Goal: Task Accomplishment & Management: Complete application form

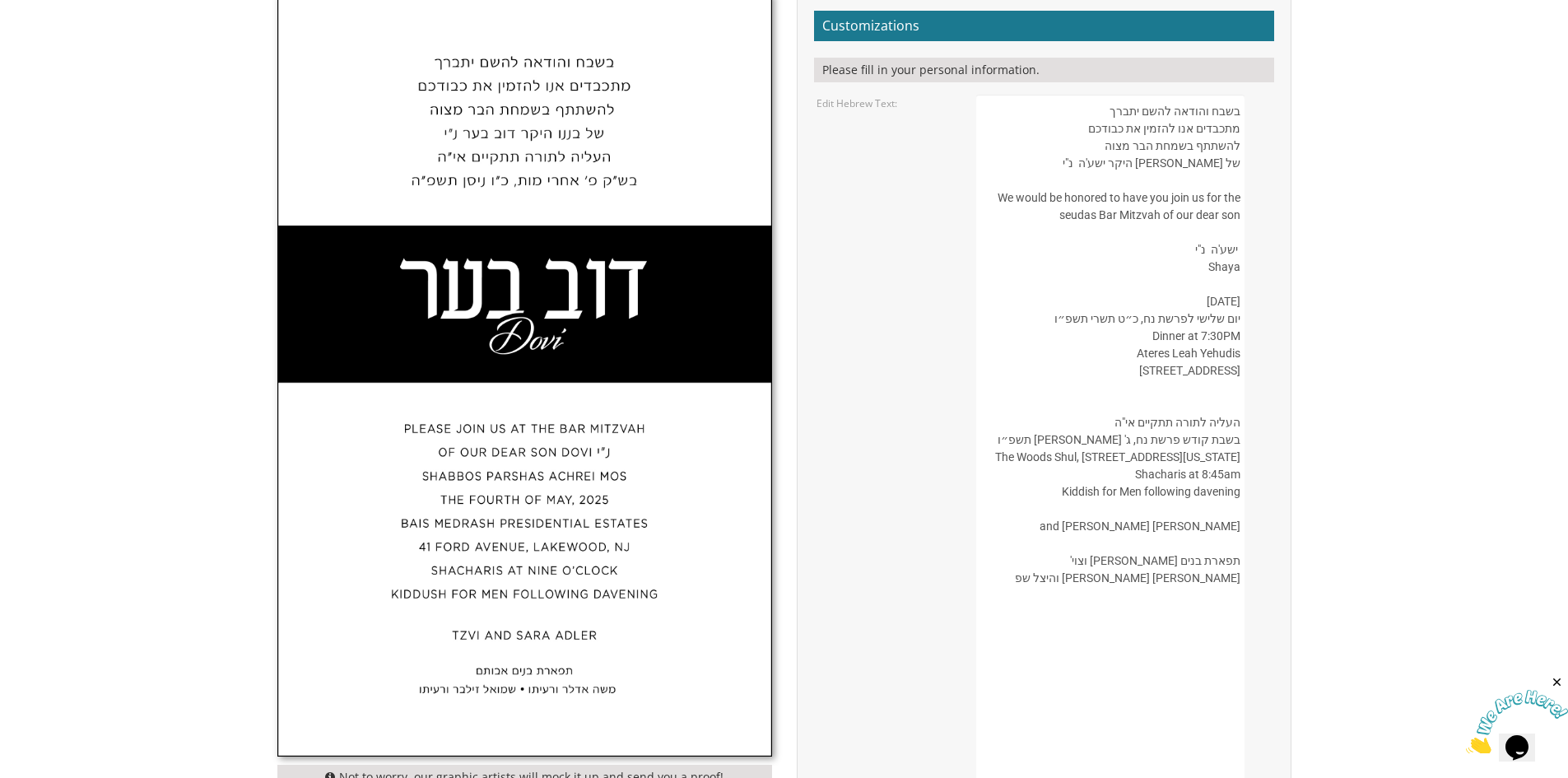
paste textarea "עֵץ"
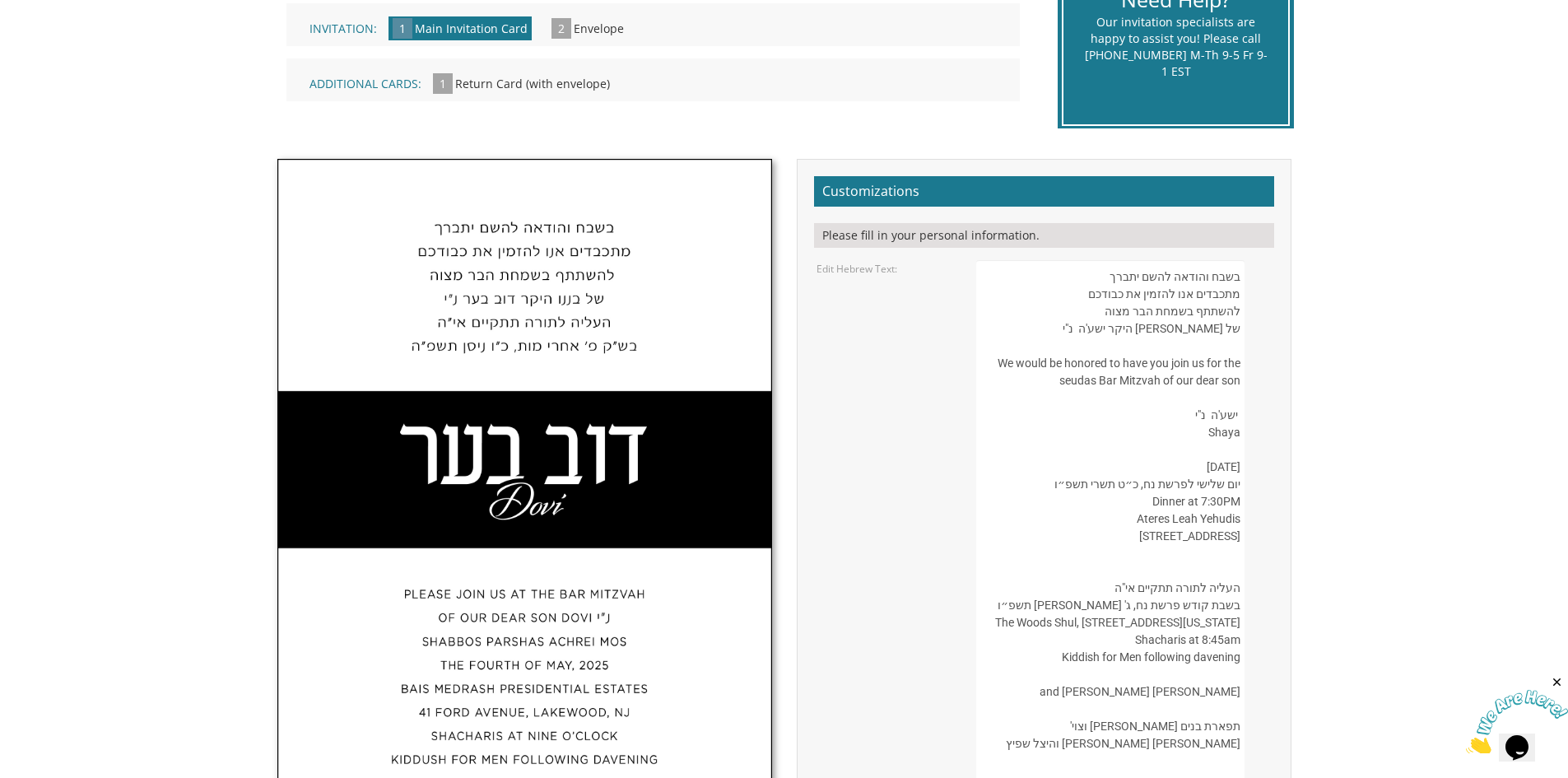
scroll to position [411, 0]
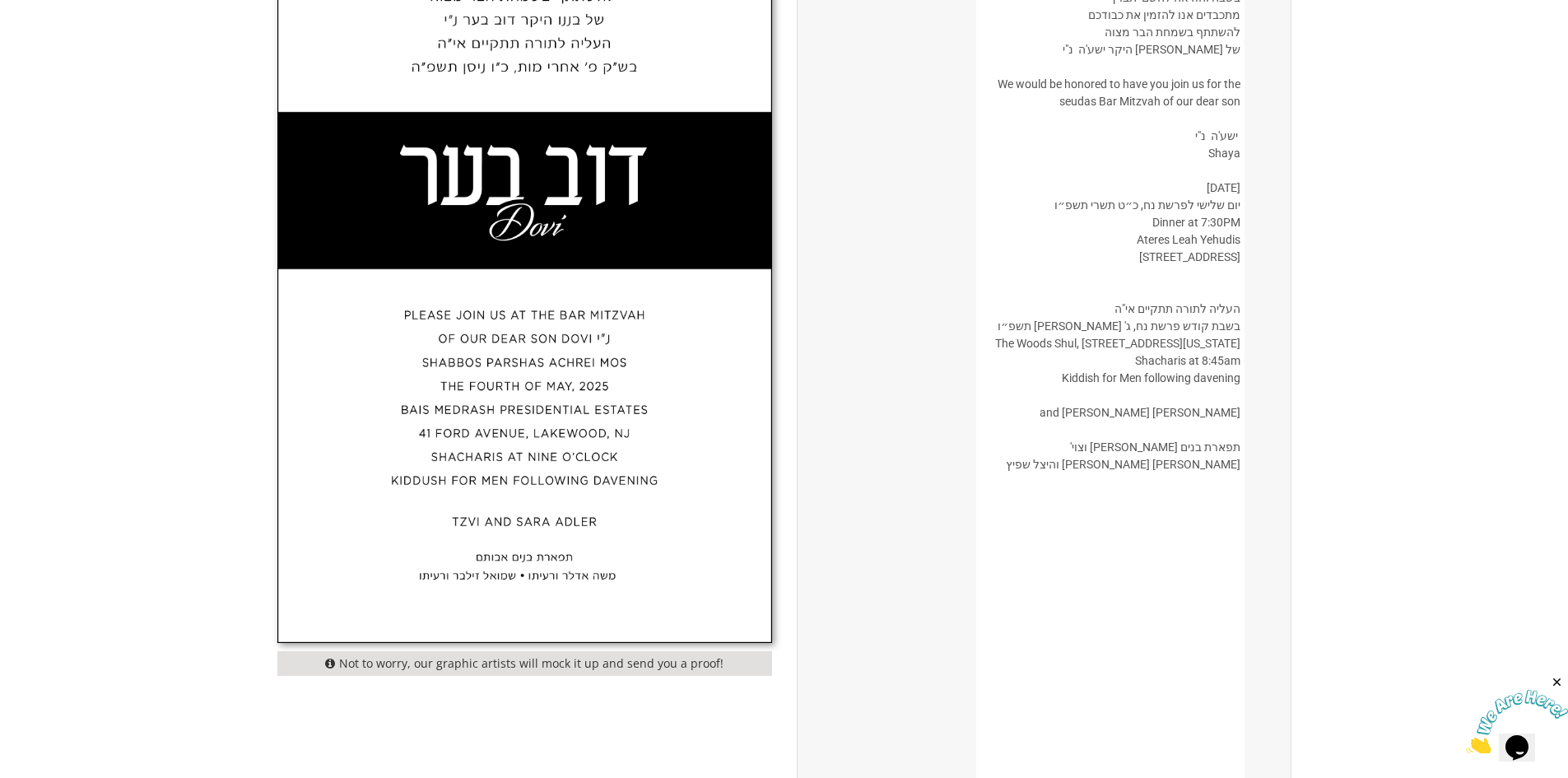
drag, startPoint x: 1077, startPoint y: 266, endPoint x: 1198, endPoint y: 690, distance: 440.9
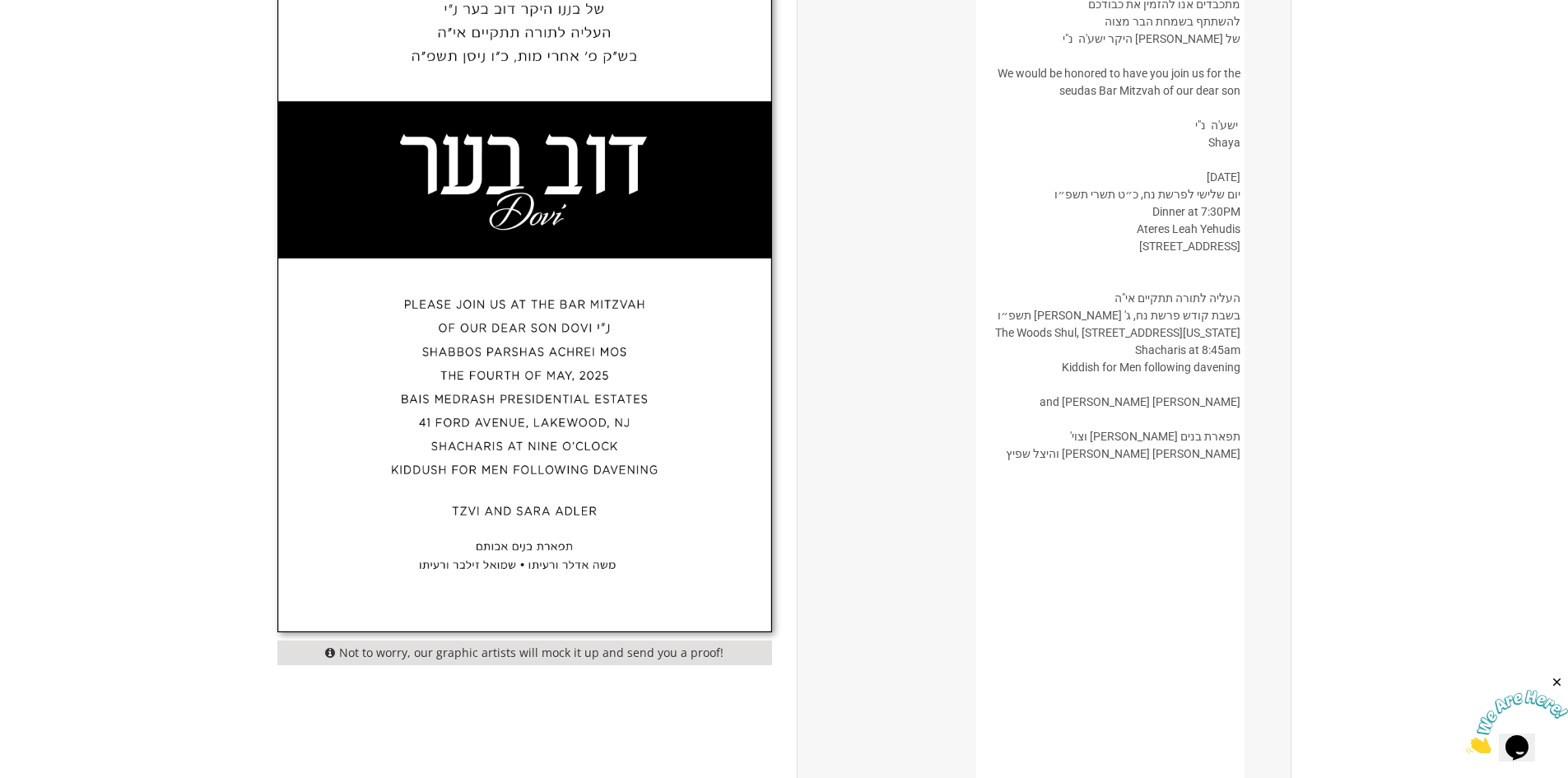
drag, startPoint x: 1240, startPoint y: 492, endPoint x: 1154, endPoint y: 174, distance: 329.4
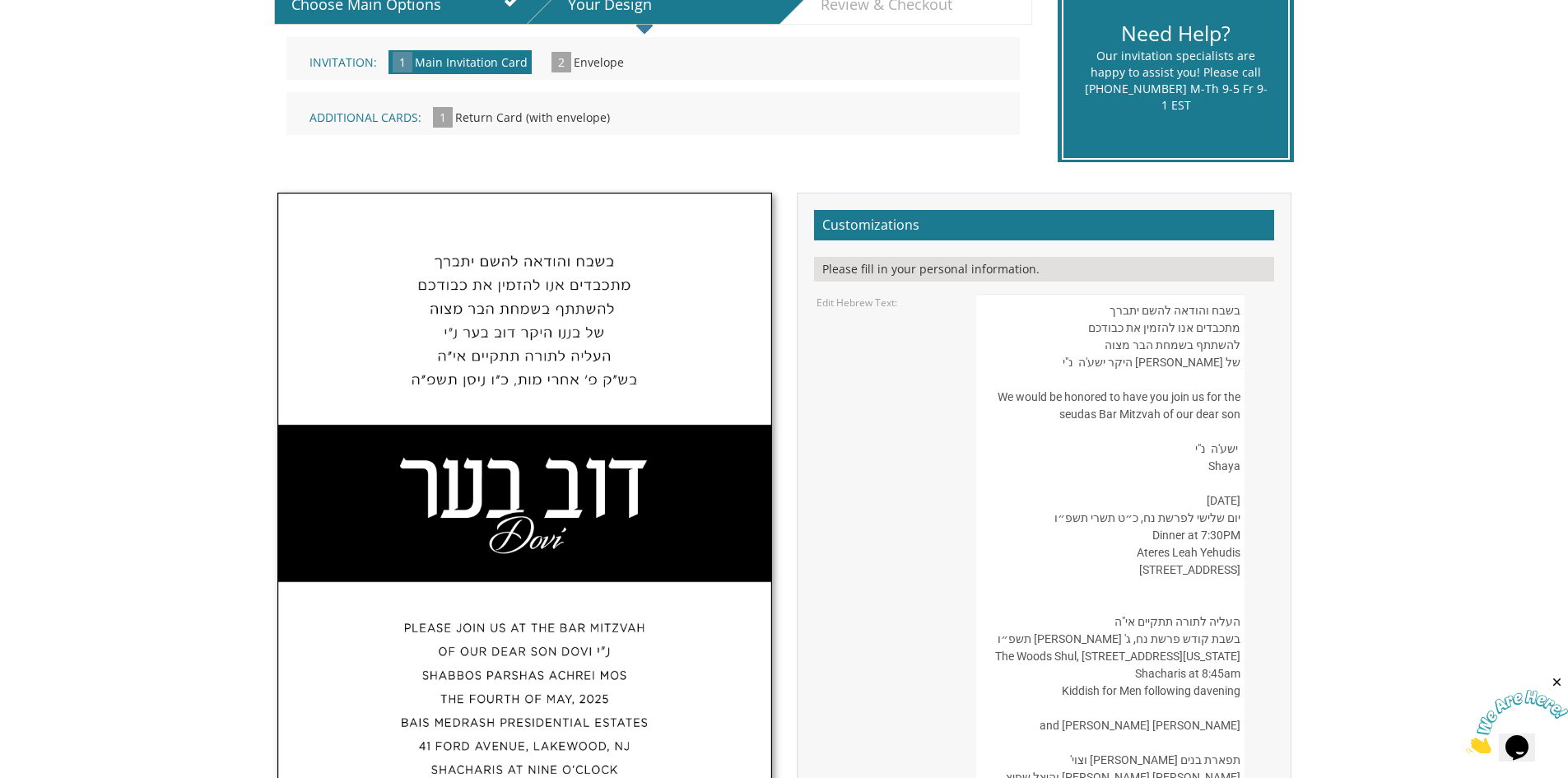
scroll to position [371, 0]
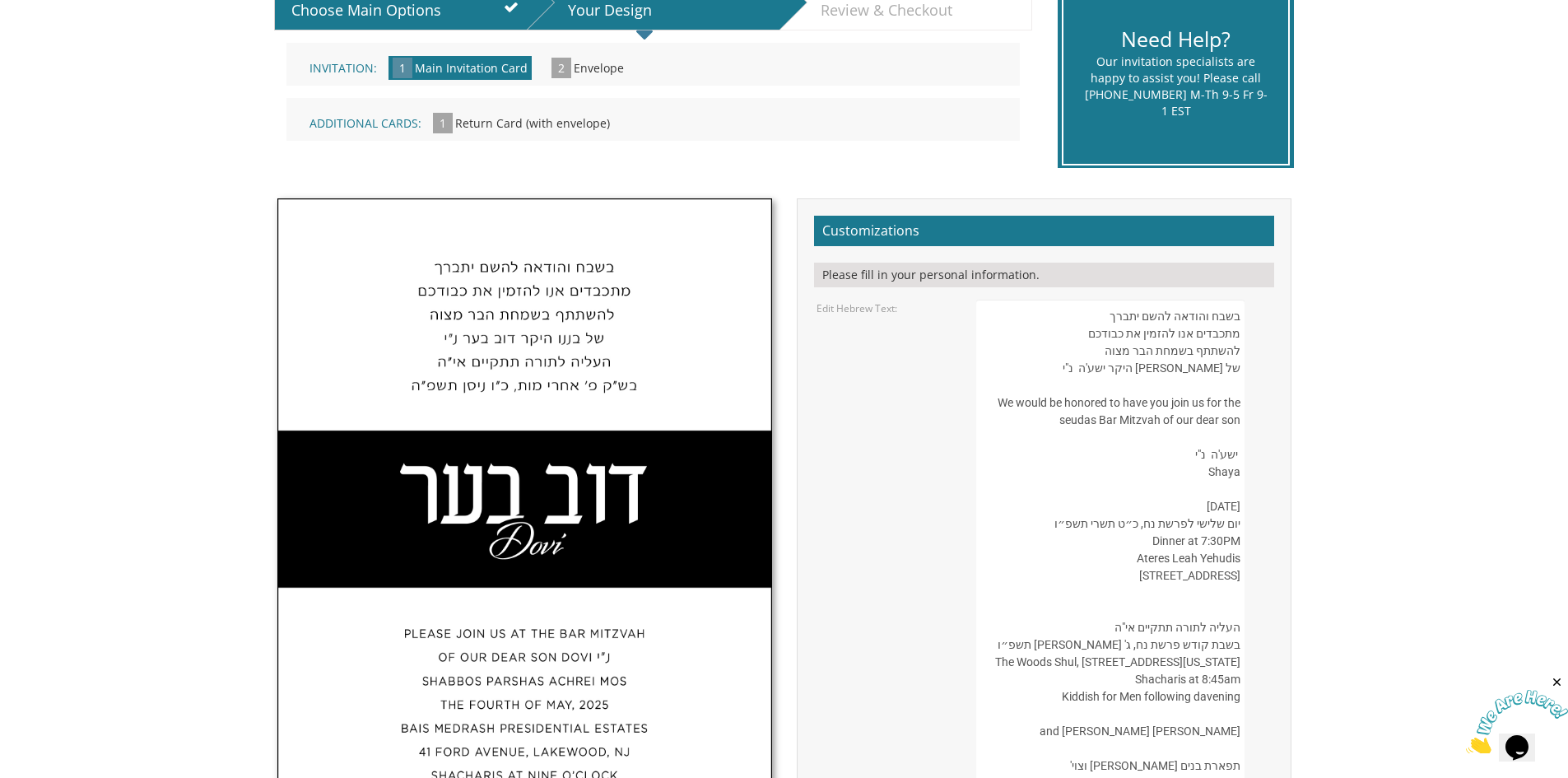
drag, startPoint x: 1096, startPoint y: 316, endPoint x: 1141, endPoint y: 338, distance: 50.1
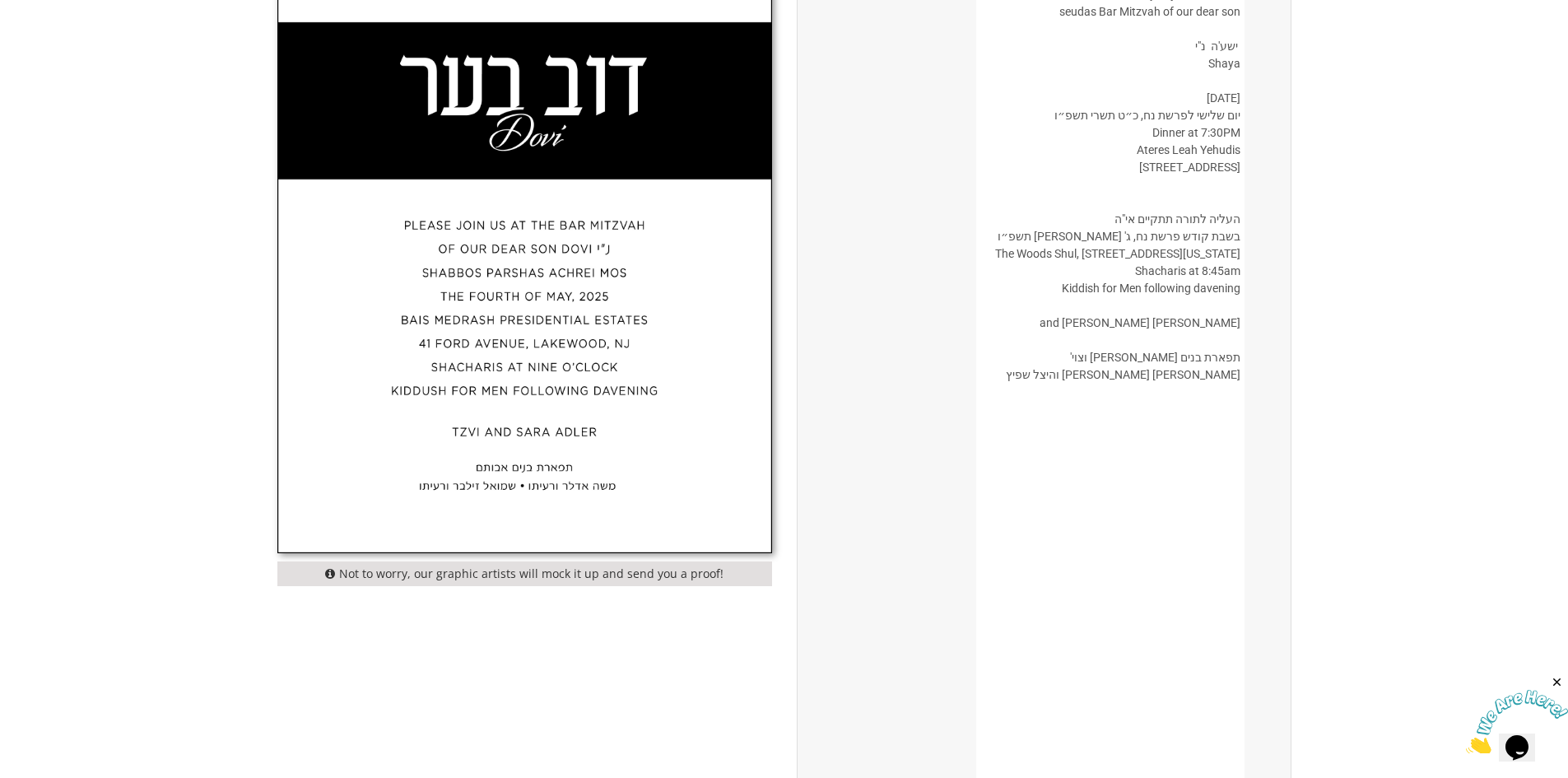
scroll to position [868, 0]
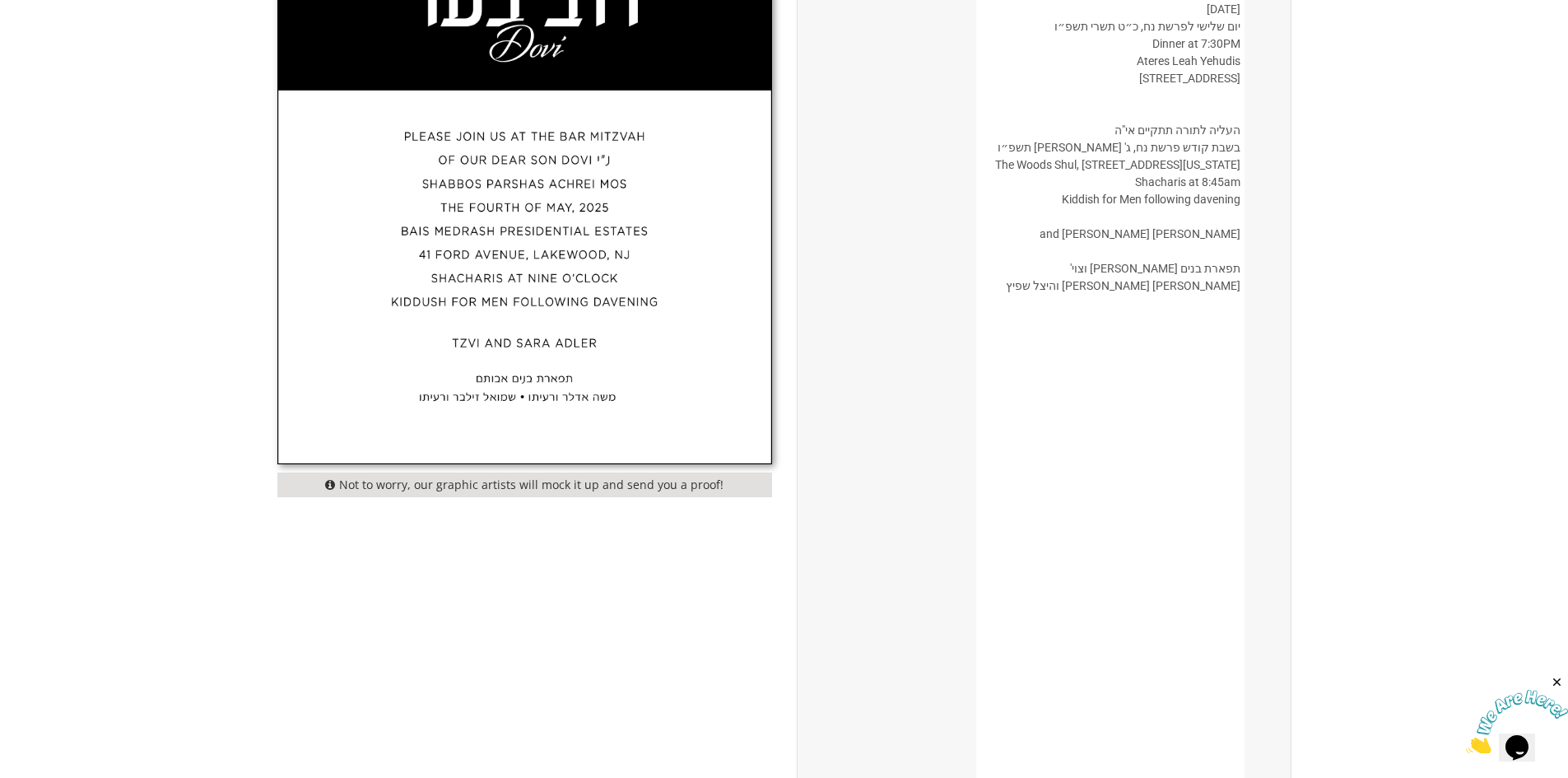
drag, startPoint x: 1240, startPoint y: 317, endPoint x: 1231, endPoint y: 190, distance: 127.3
click at [1231, 190] on textarea "בשבח והודאה להשם יתברך מתכבדים אנו להזמין את כבודכם להשתתף בשמחת הבר מצוה של בנ…" at bounding box center [1109, 648] width 267 height 1694
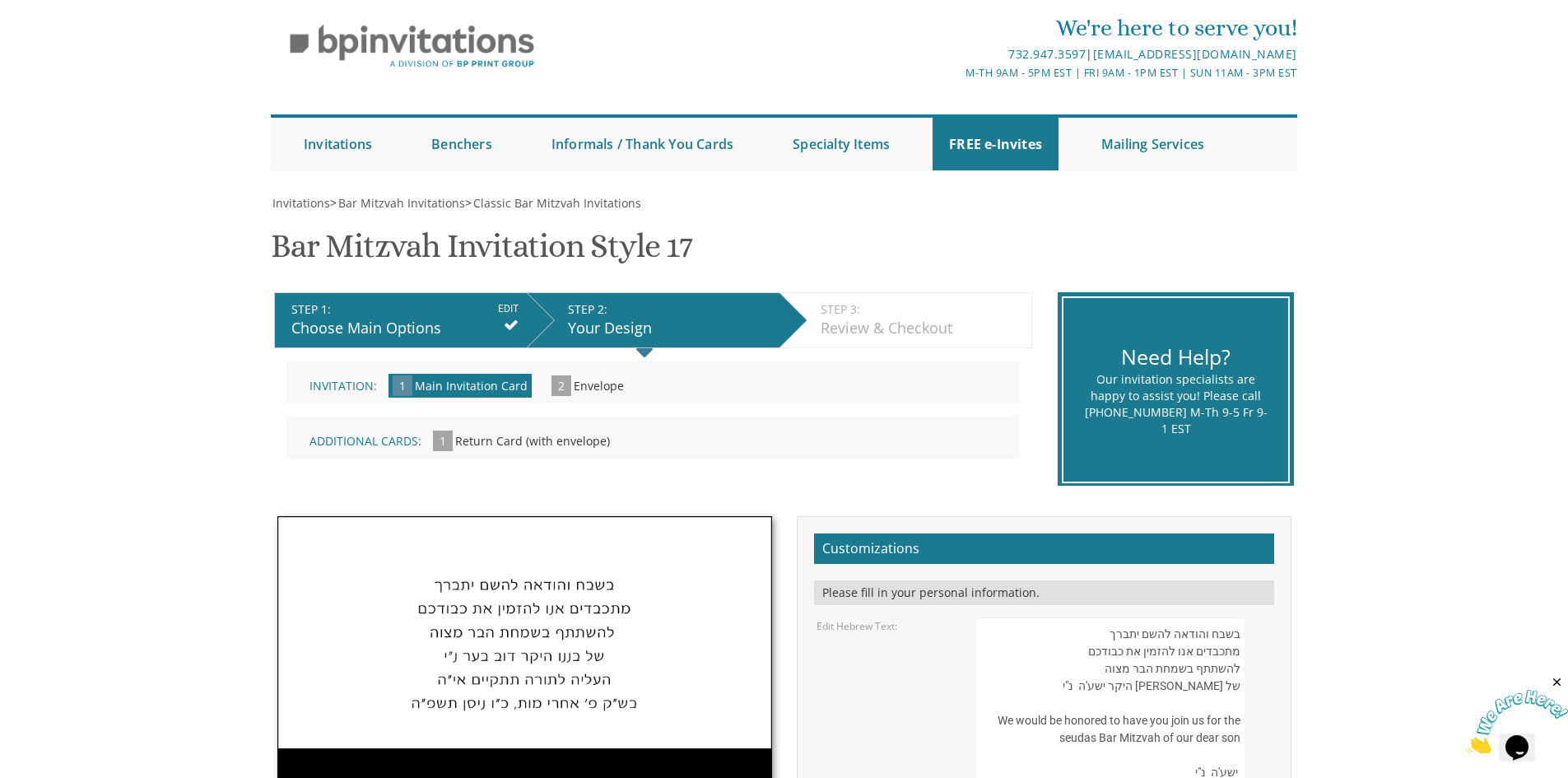
scroll to position [329, 0]
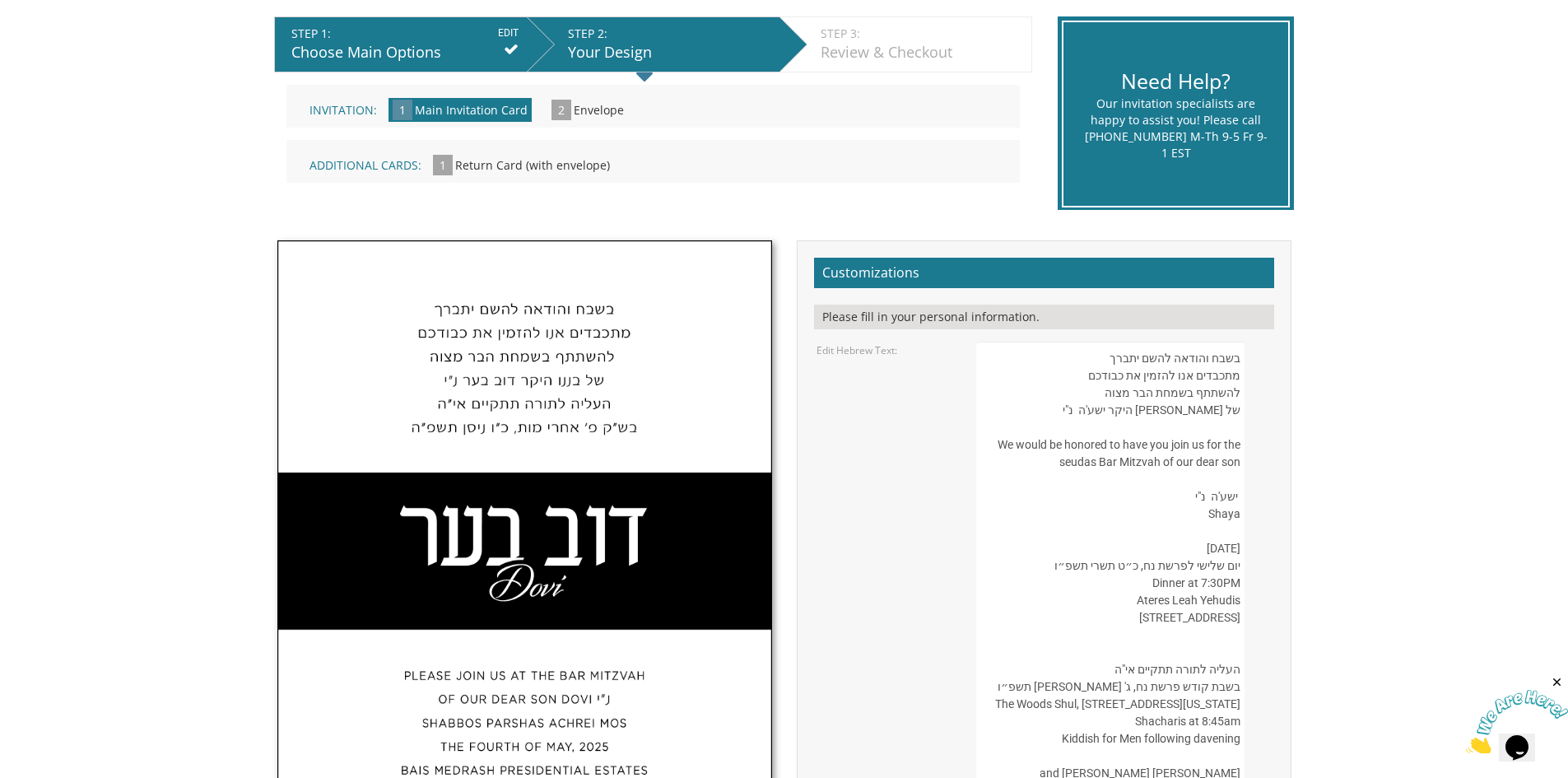
drag, startPoint x: 1137, startPoint y: 409, endPoint x: 1107, endPoint y: 410, distance: 30.0
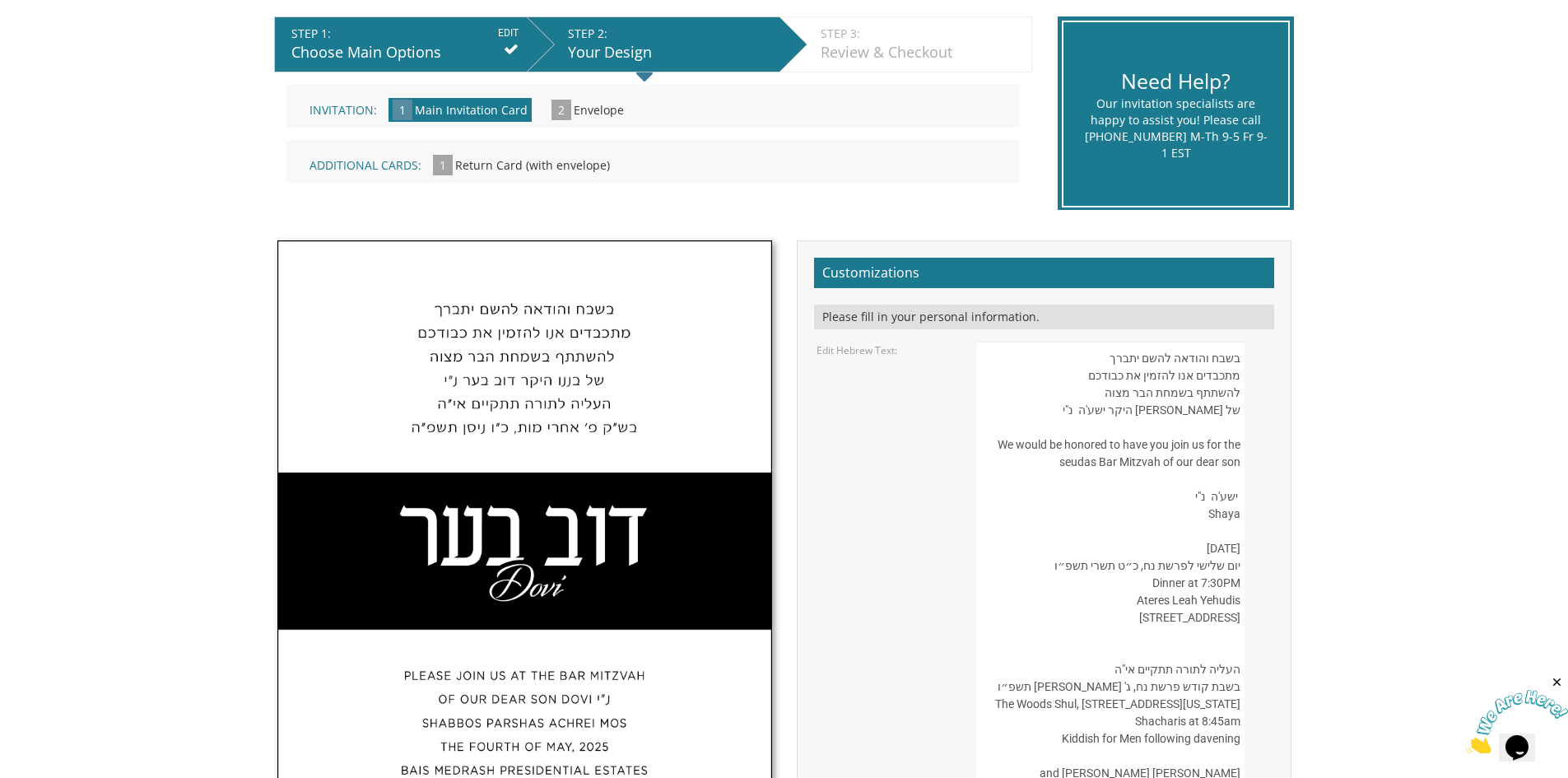
drag, startPoint x: 1164, startPoint y: 694, endPoint x: 1142, endPoint y: 699, distance: 22.6
paste textarea "י"
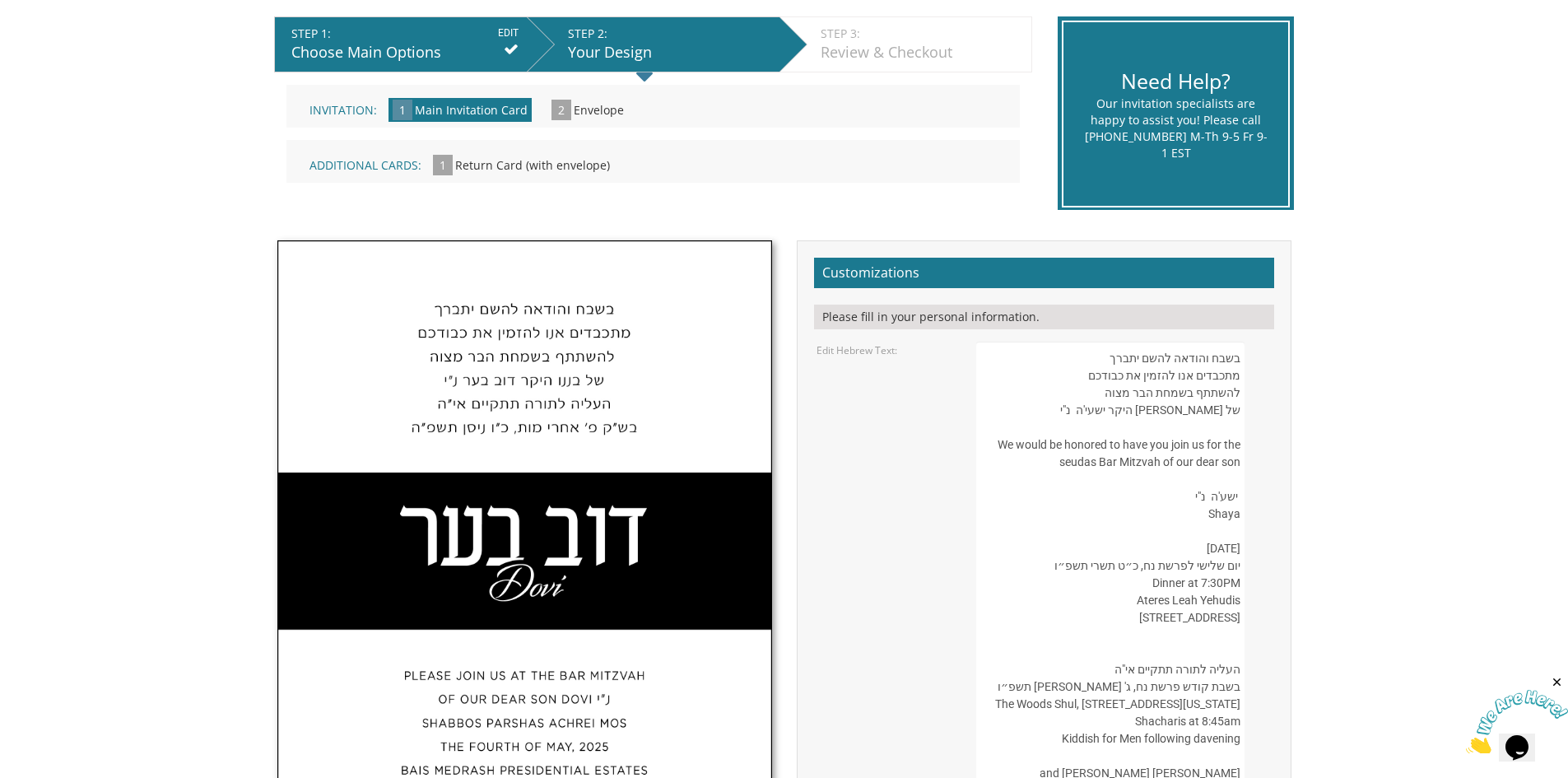
paste textarea "י"
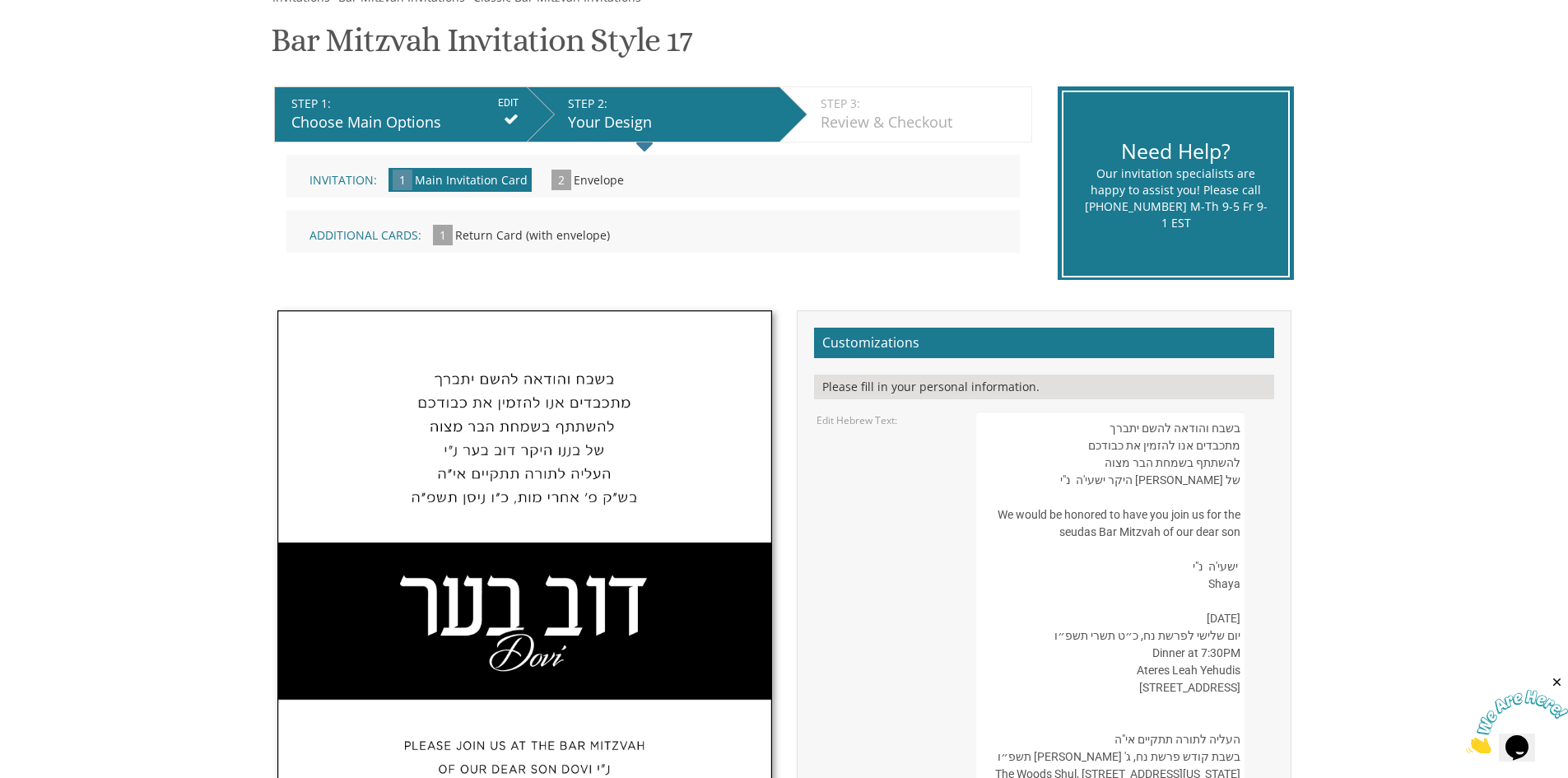
scroll to position [82, 0]
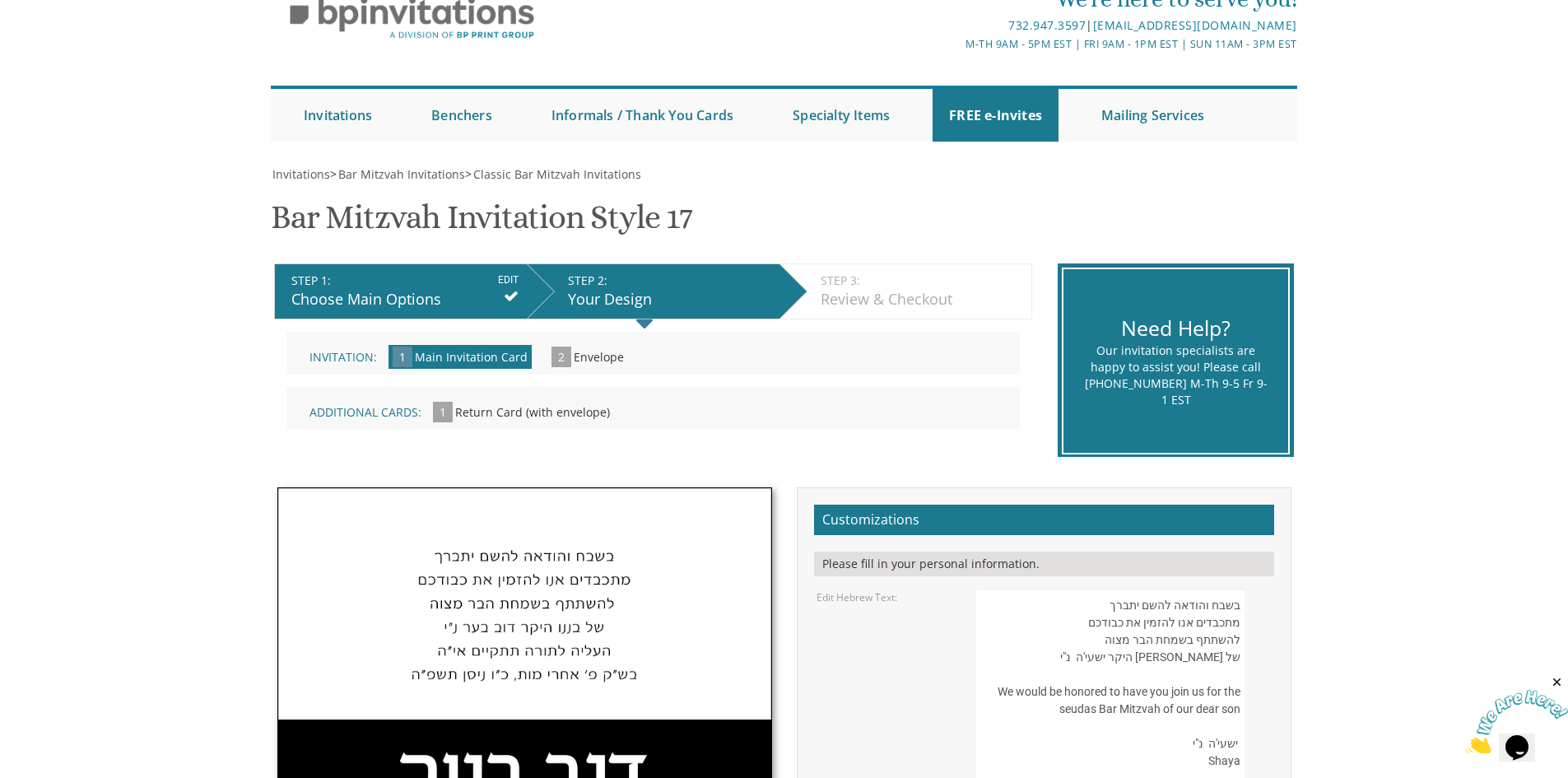
type textarea "בשבח והודאה להשם יתברך מתכבדים אנו להזמין את כבודכם להשתתף בשמחת הבר מצוה של [P…"
